Goal: Find specific fact: Find specific fact

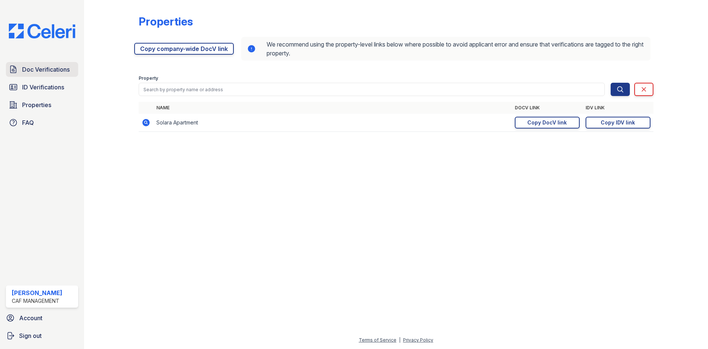
click at [53, 72] on span "Doc Verifications" at bounding box center [46, 69] width 48 height 9
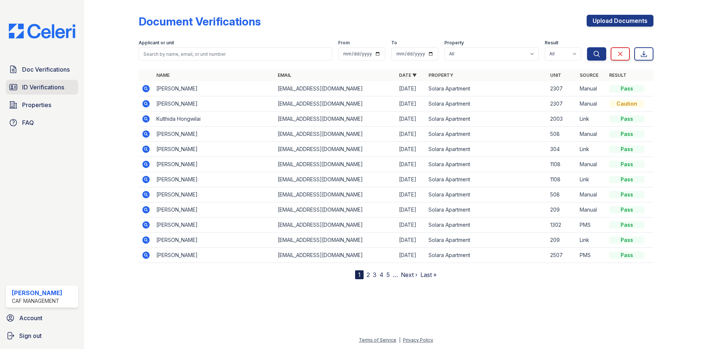
click at [36, 86] on span "ID Verifications" at bounding box center [43, 87] width 42 height 9
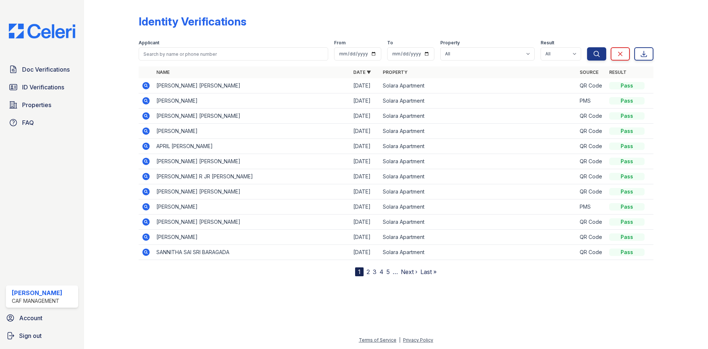
click at [146, 84] on icon at bounding box center [146, 85] width 2 height 2
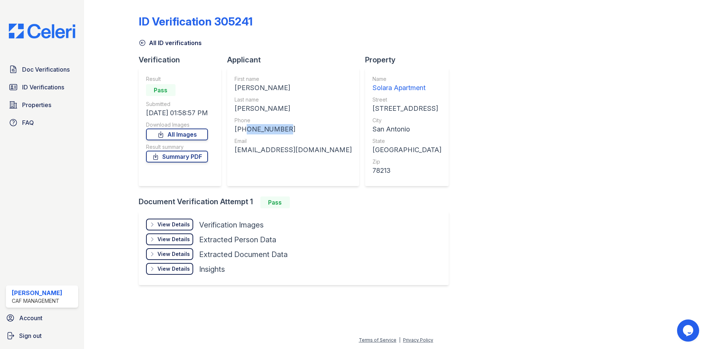
drag, startPoint x: 242, startPoint y: 130, endPoint x: 284, endPoint y: 133, distance: 41.4
click at [284, 133] on div "[PHONE_NUMBER]" at bounding box center [293, 129] width 117 height 10
copy div "2109621220"
click at [295, 166] on div "First name LILIANA Last name RODRIGUEZ GUERRERO Phone +12109621220 Email lilian…" at bounding box center [293, 126] width 117 height 103
drag, startPoint x: 311, startPoint y: 149, endPoint x: 233, endPoint y: 149, distance: 77.1
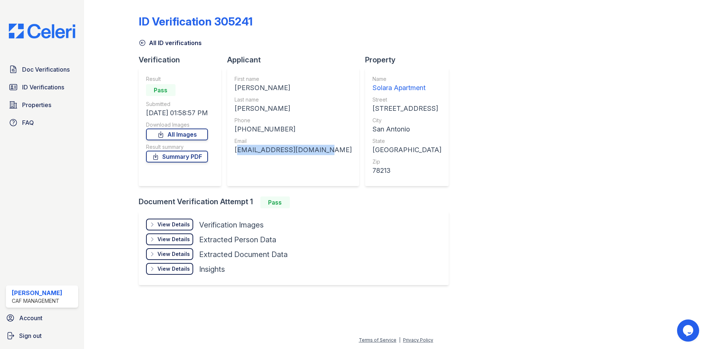
click at [233, 149] on div "First name LILIANA Last name RODRIGUEZ GUERRERO Phone +12109621220 Email lilian…" at bounding box center [293, 127] width 132 height 118
copy div "lilianardz15@icloud.com"
